Goal: Task Accomplishment & Management: Manage account settings

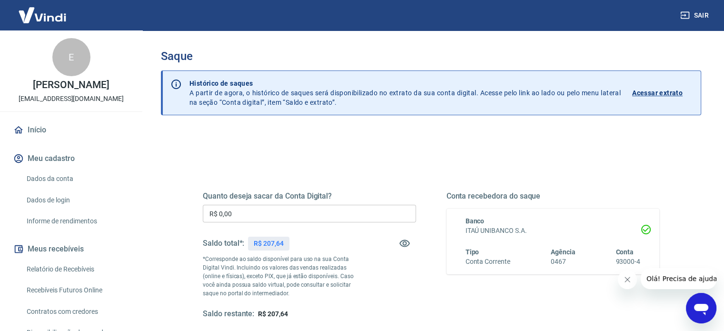
click at [284, 211] on input "R$ 0,00" at bounding box center [309, 214] width 213 height 18
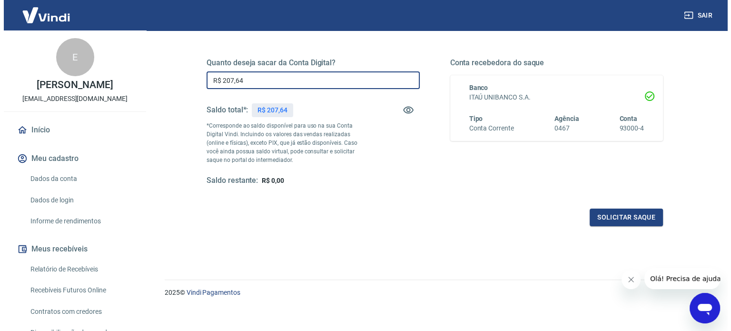
scroll to position [139, 0]
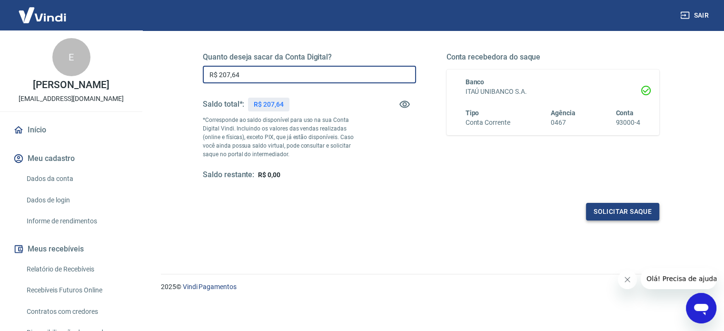
type input "R$ 207,64"
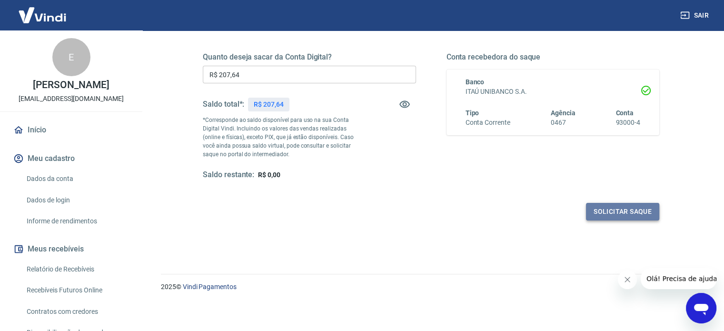
click at [615, 216] on button "Solicitar saque" at bounding box center [622, 212] width 73 height 18
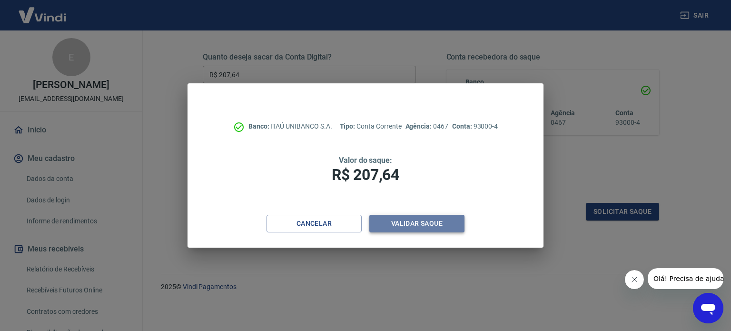
click at [449, 223] on button "Validar saque" at bounding box center [416, 224] width 95 height 18
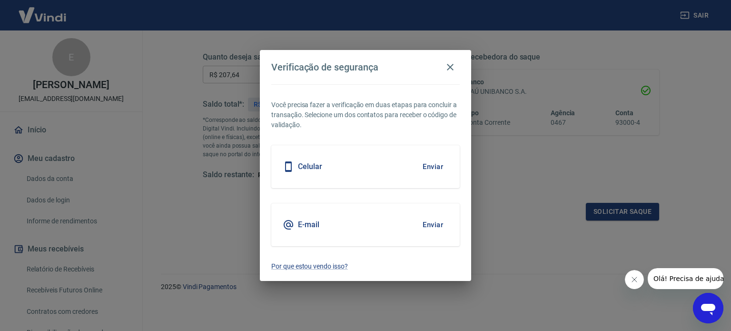
click at [431, 168] on button "Enviar" at bounding box center [432, 167] width 31 height 20
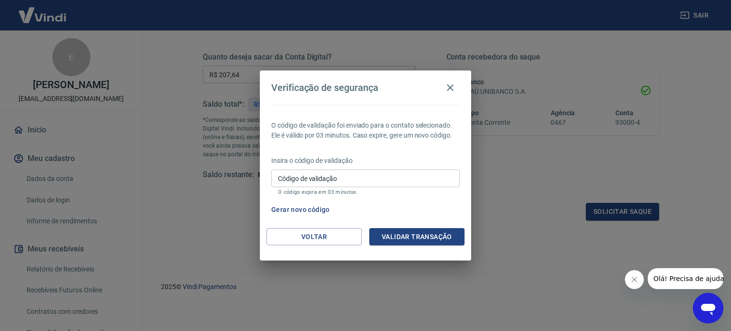
click at [419, 176] on input "Código de validação" at bounding box center [365, 178] width 188 height 18
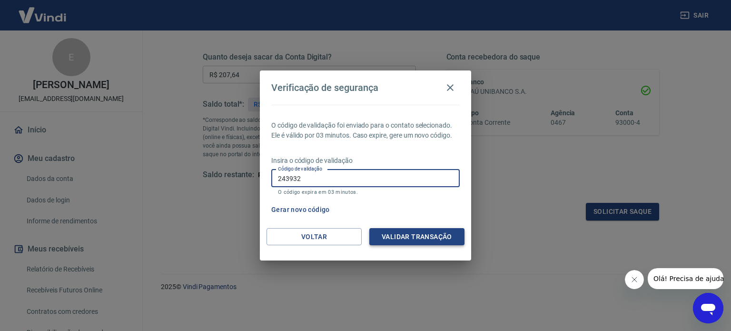
type input "243932"
click at [396, 242] on button "Validar transação" at bounding box center [416, 237] width 95 height 18
